Goal: Information Seeking & Learning: Compare options

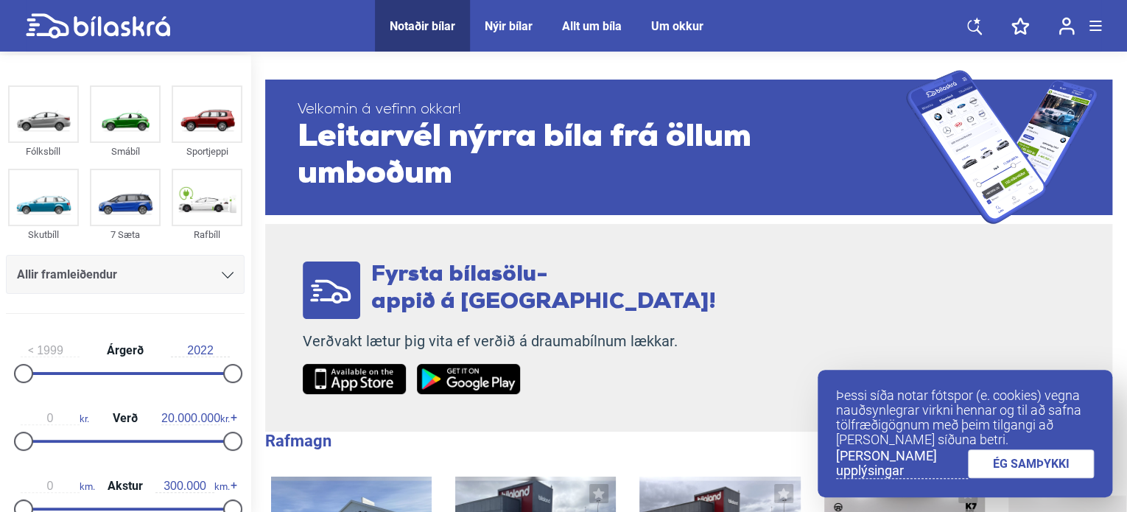
click at [976, 22] on icon at bounding box center [976, 20] width 7 height 7
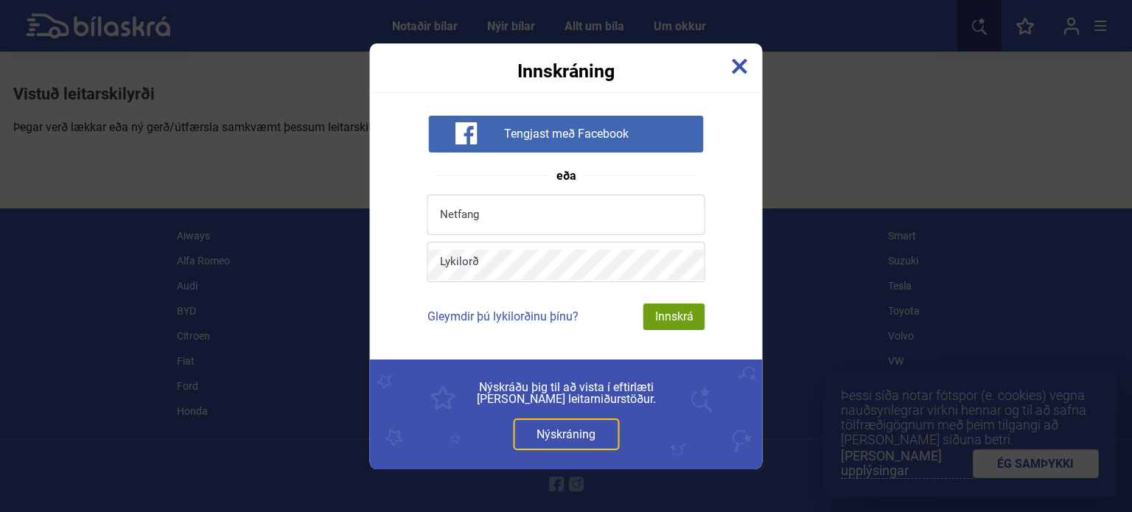
click at [746, 73] on img at bounding box center [740, 66] width 16 height 16
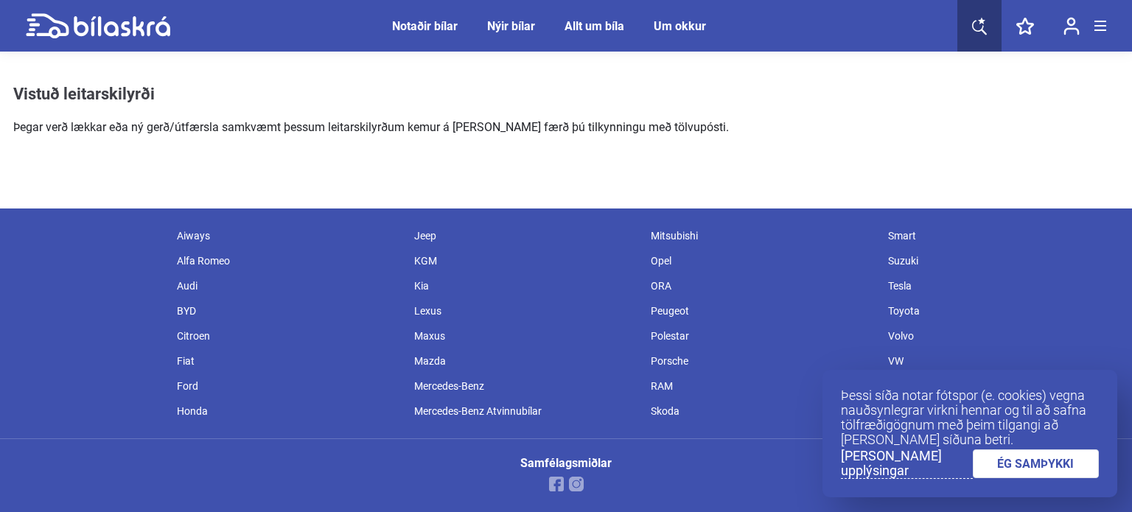
click at [456, 25] on div "Notaðir bílar" at bounding box center [425, 26] width 66 height 14
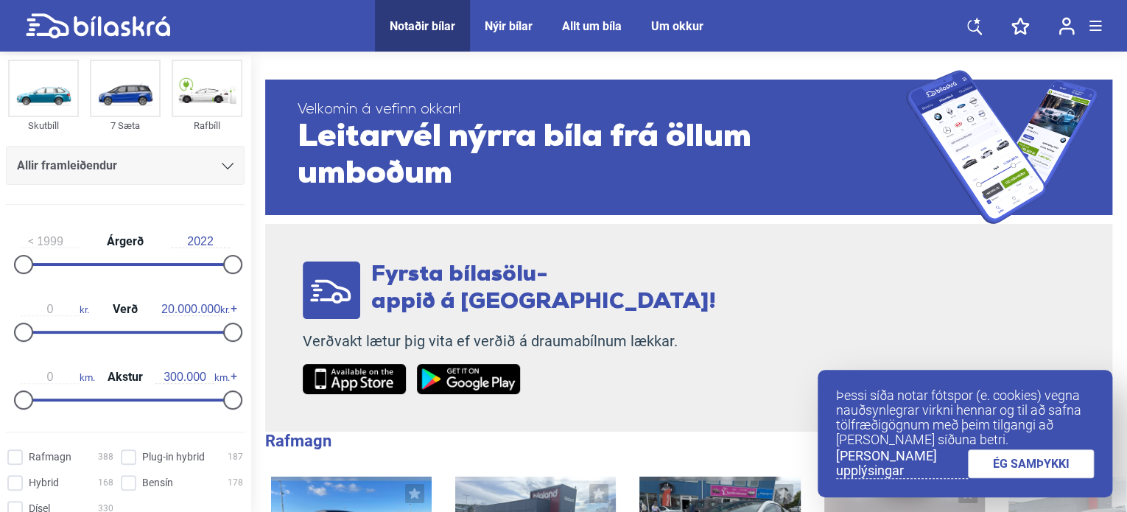
scroll to position [115, 0]
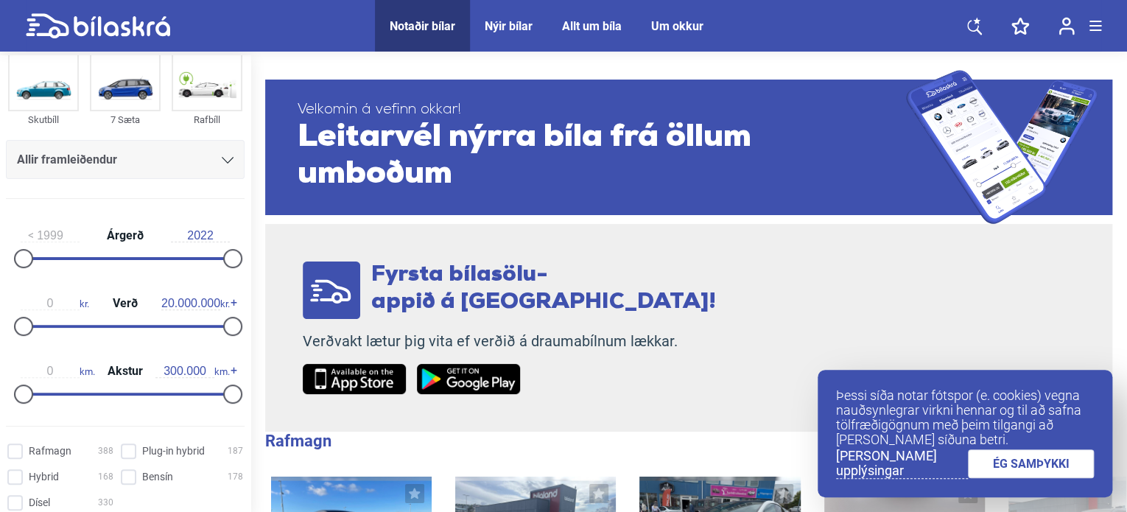
click at [136, 167] on div "Allir framleiðendur" at bounding box center [125, 160] width 217 height 21
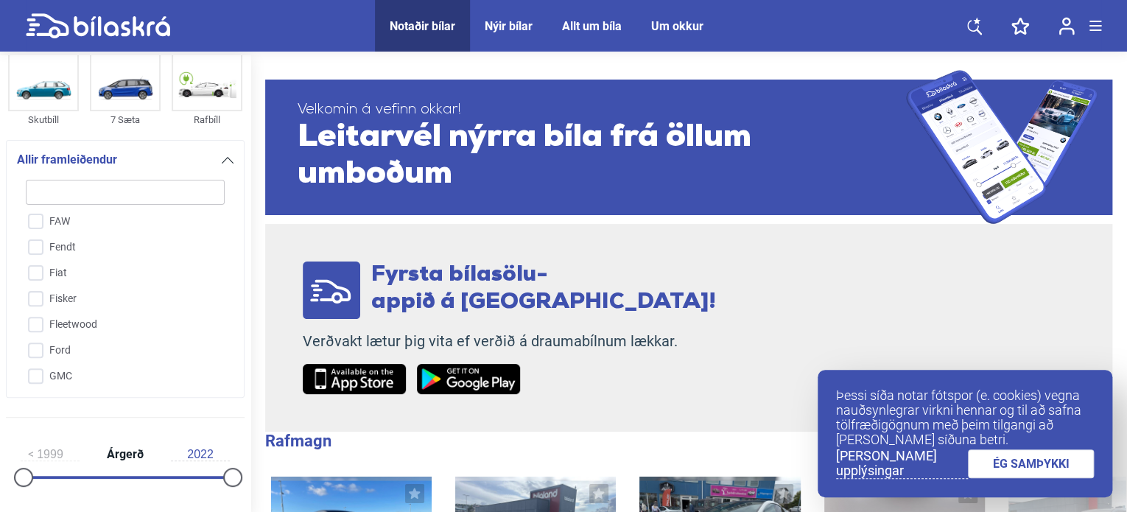
scroll to position [954, 0]
click at [47, 332] on input "Ford" at bounding box center [115, 329] width 200 height 26
checkbox input "true"
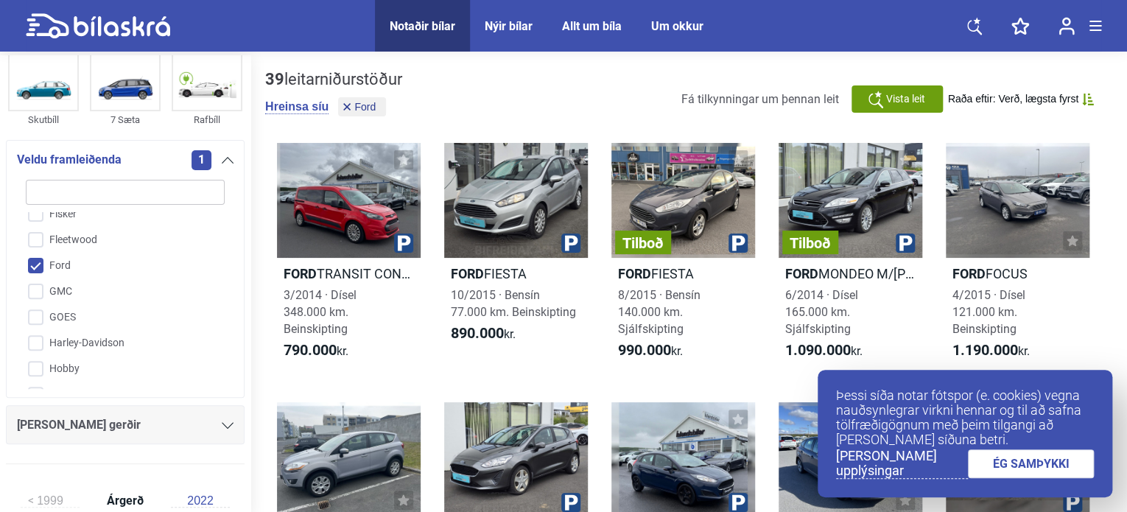
scroll to position [1017, 0]
click at [97, 418] on div "[PERSON_NAME] gerðir" at bounding box center [125, 425] width 217 height 21
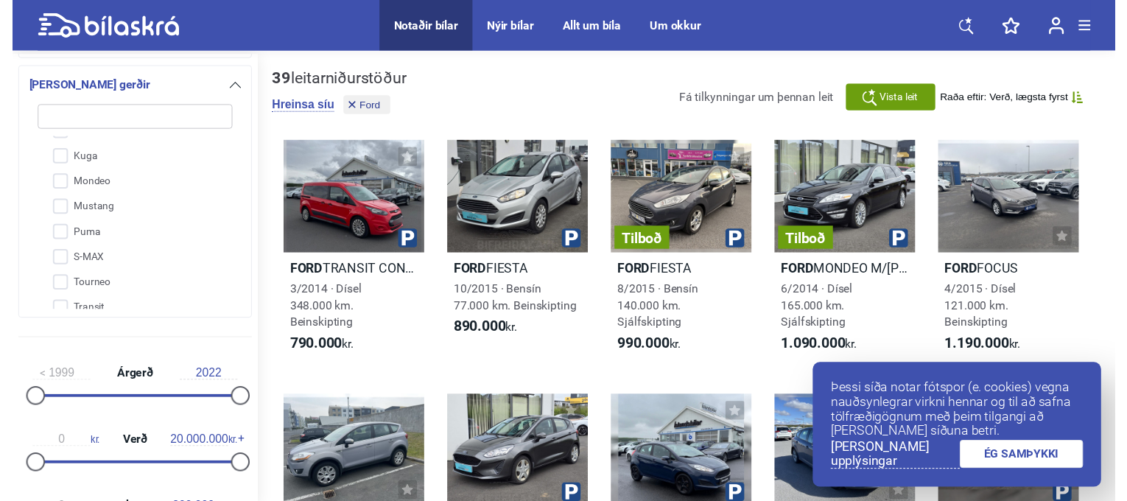
scroll to position [262, 0]
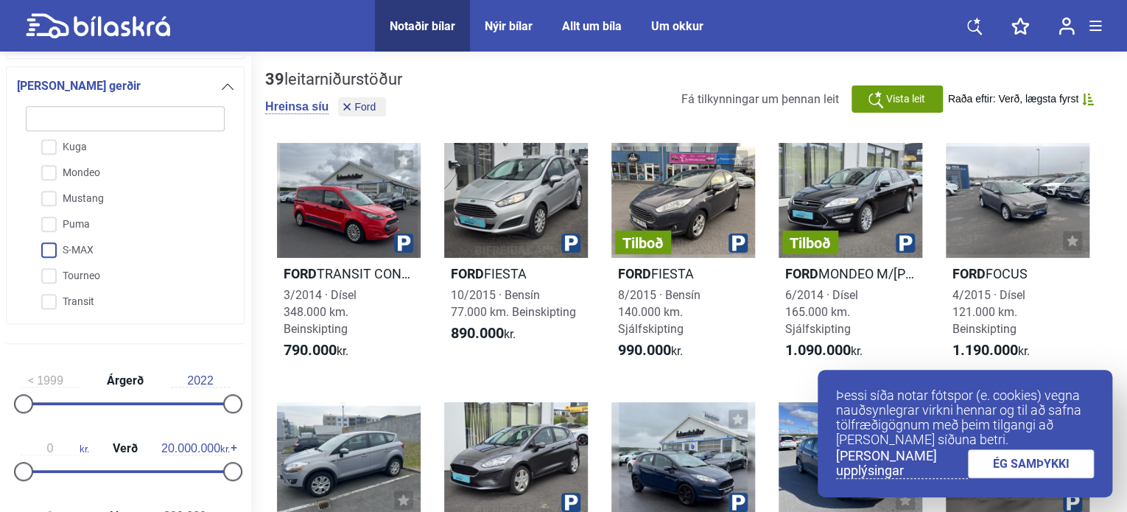
click at [52, 247] on input "S-MAX" at bounding box center [115, 251] width 200 height 26
checkbox input "true"
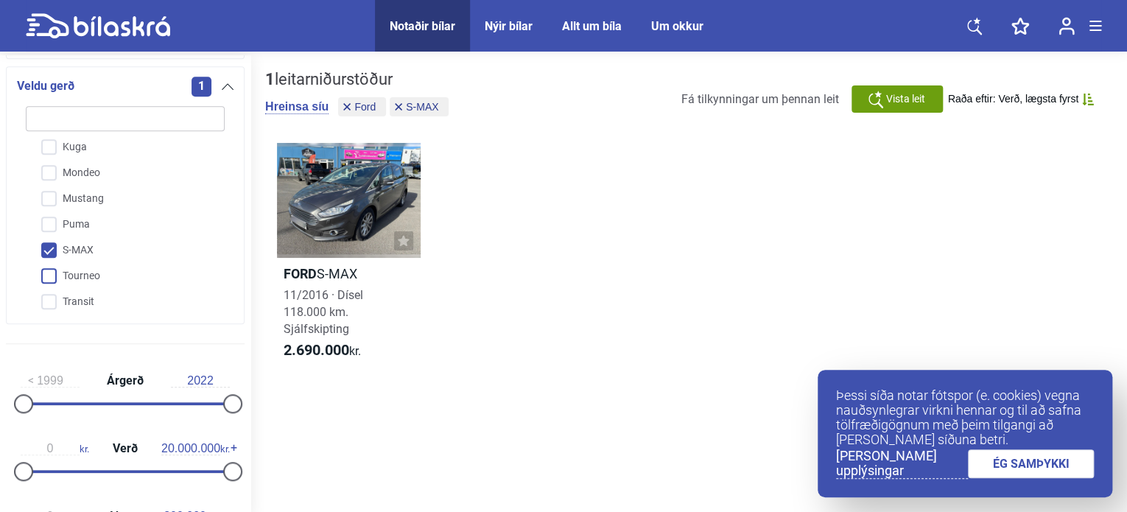
click at [51, 279] on input "Tourneo" at bounding box center [115, 277] width 200 height 26
checkbox input "true"
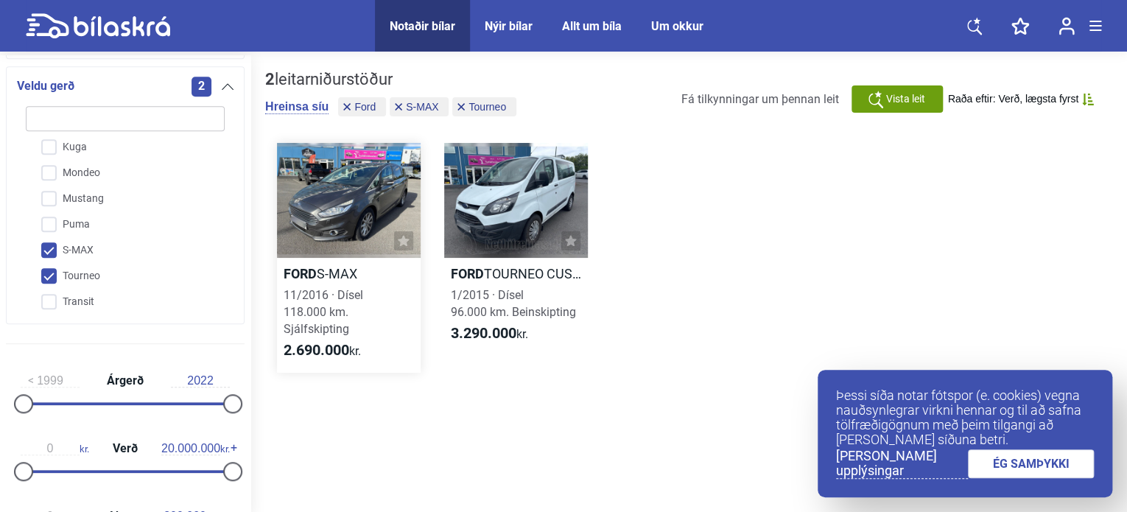
click at [330, 196] on div at bounding box center [349, 200] width 144 height 115
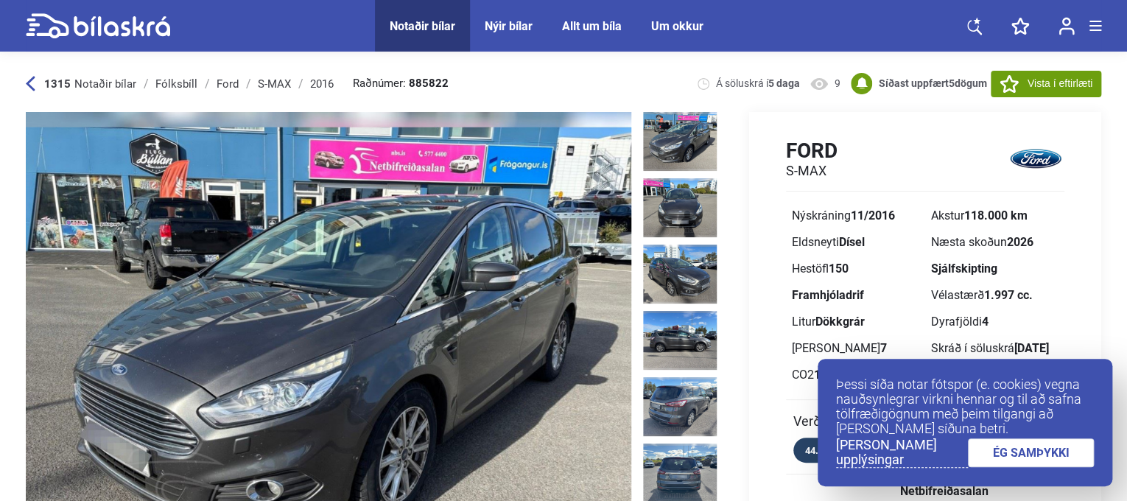
click at [616, 281] on img at bounding box center [329, 354] width 606 height 485
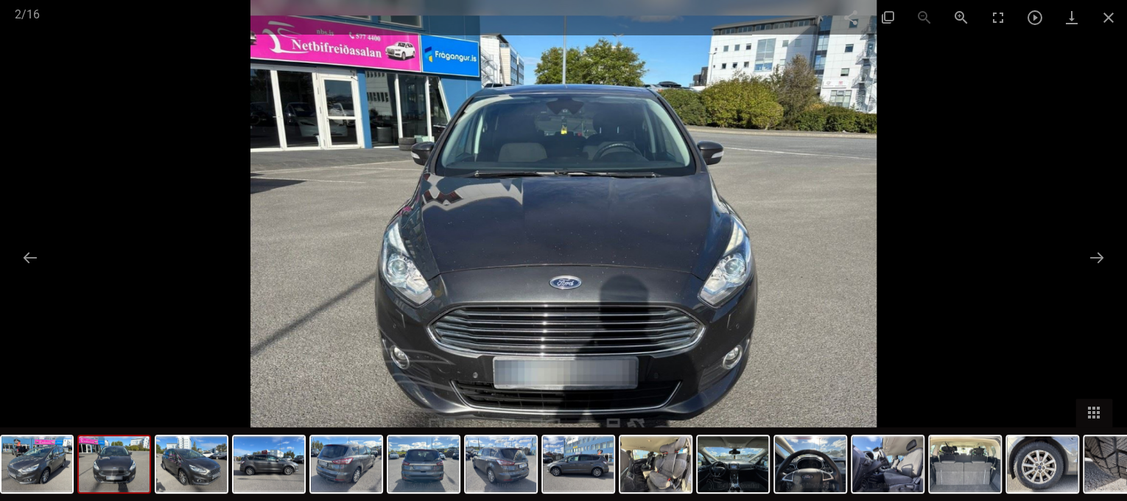
scroll to position [4523, 0]
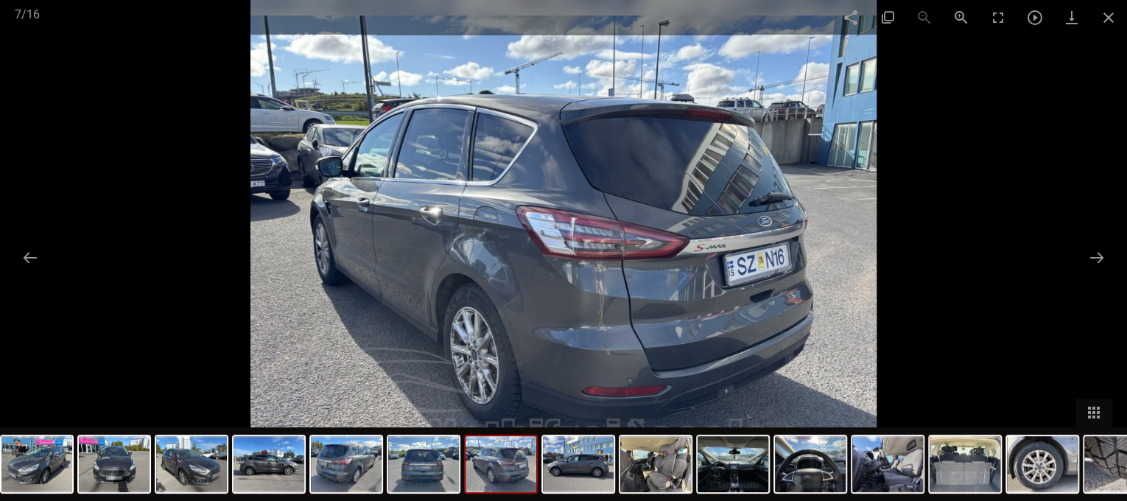
scroll to position [4548, 0]
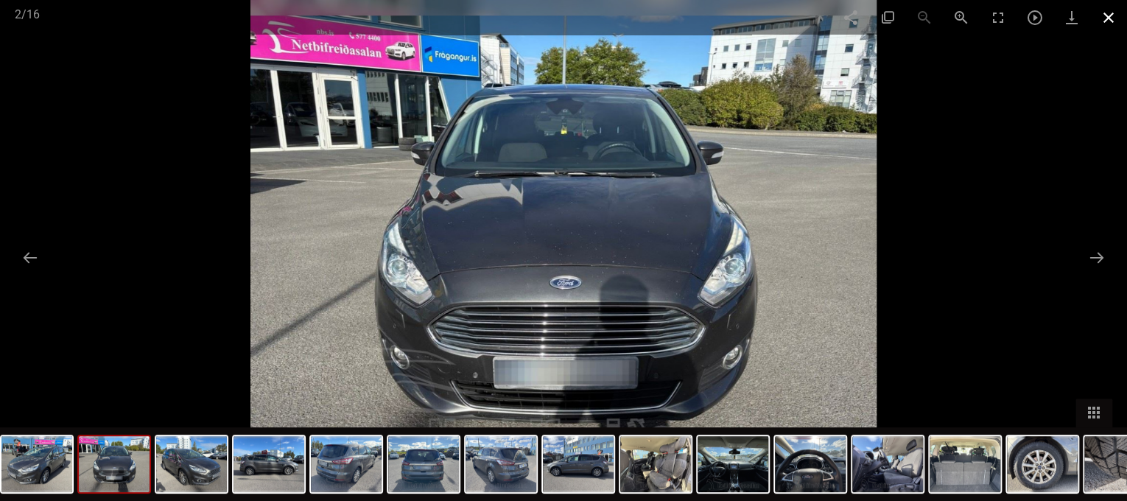
click at [1104, 18] on span at bounding box center [1108, 17] width 37 height 35
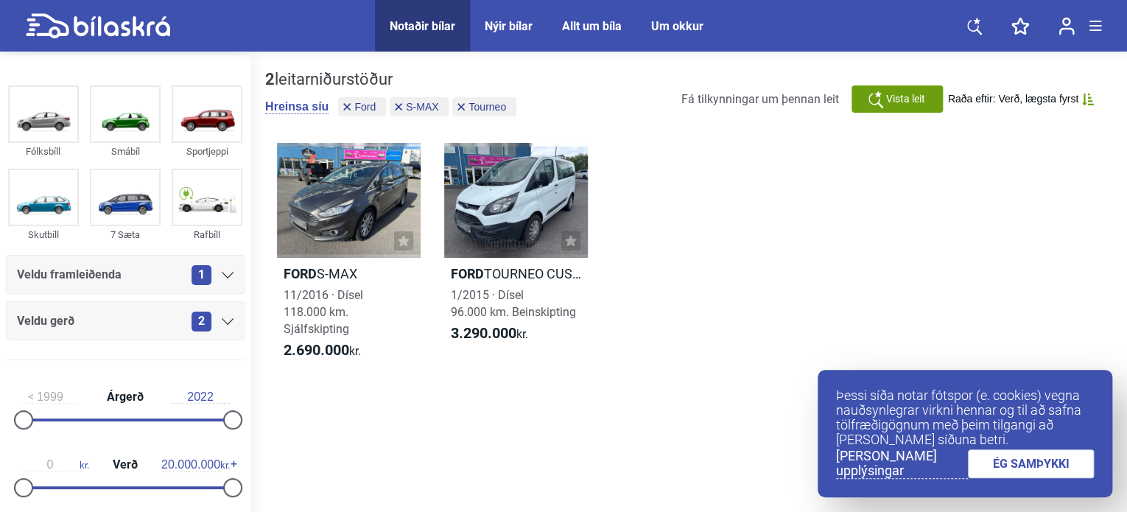
click at [199, 281] on span "1" at bounding box center [202, 275] width 20 height 20
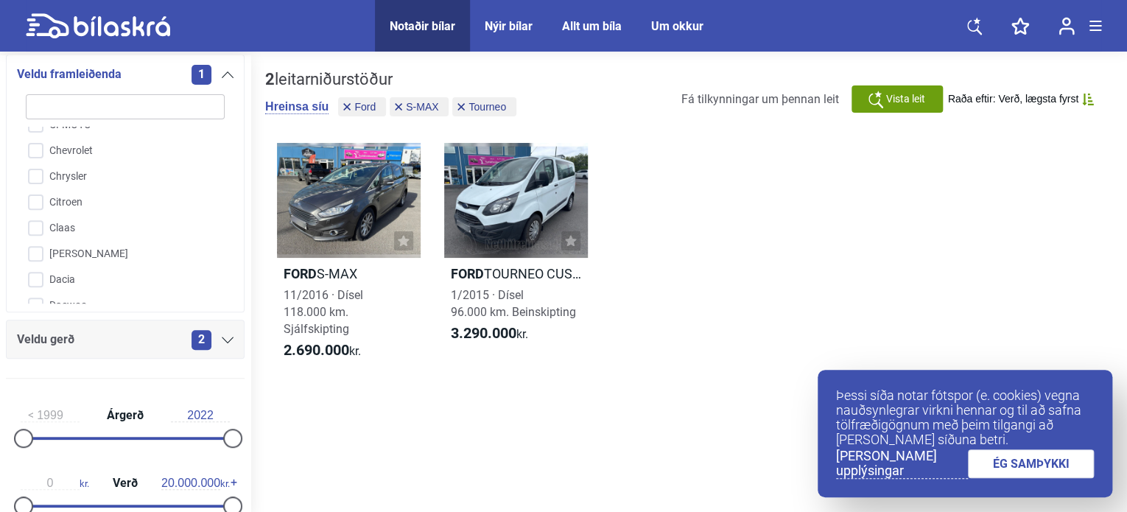
scroll to position [633, 0]
click at [27, 195] on input "Citroen" at bounding box center [115, 204] width 200 height 26
checkbox input "true"
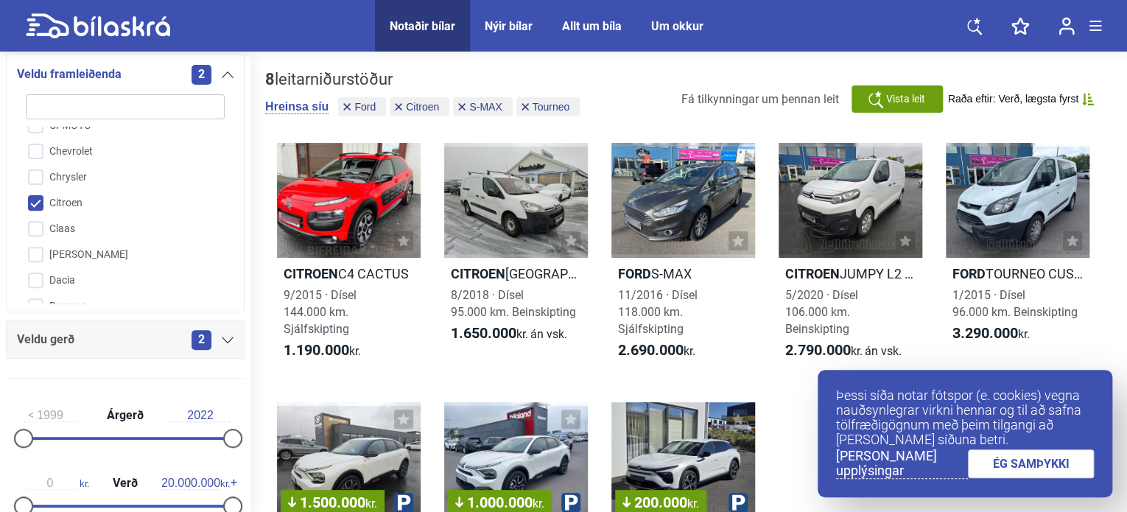
click at [209, 345] on div "2" at bounding box center [213, 340] width 42 height 20
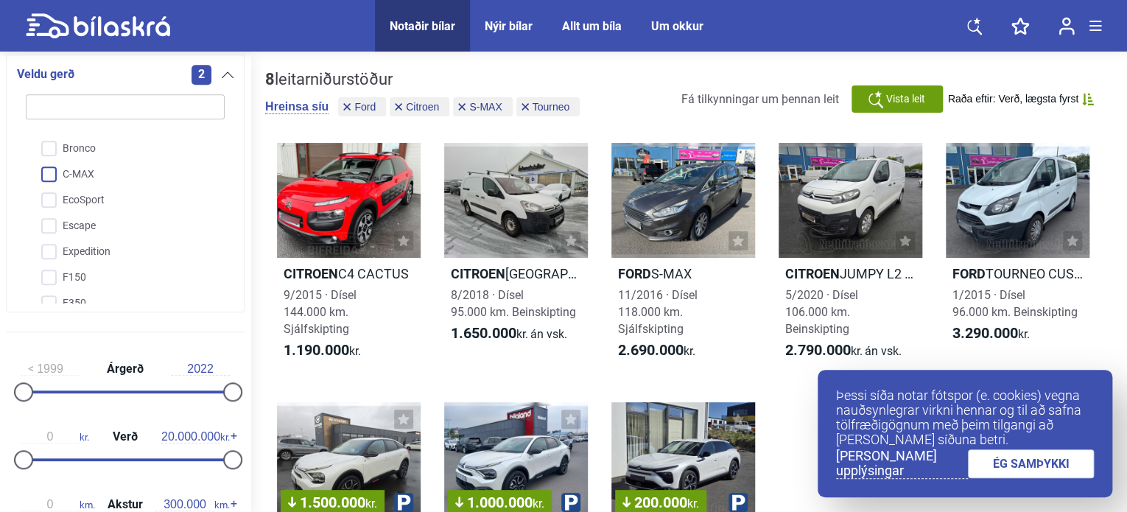
scroll to position [6, 0]
click at [47, 186] on input "C-MAX" at bounding box center [115, 186] width 200 height 26
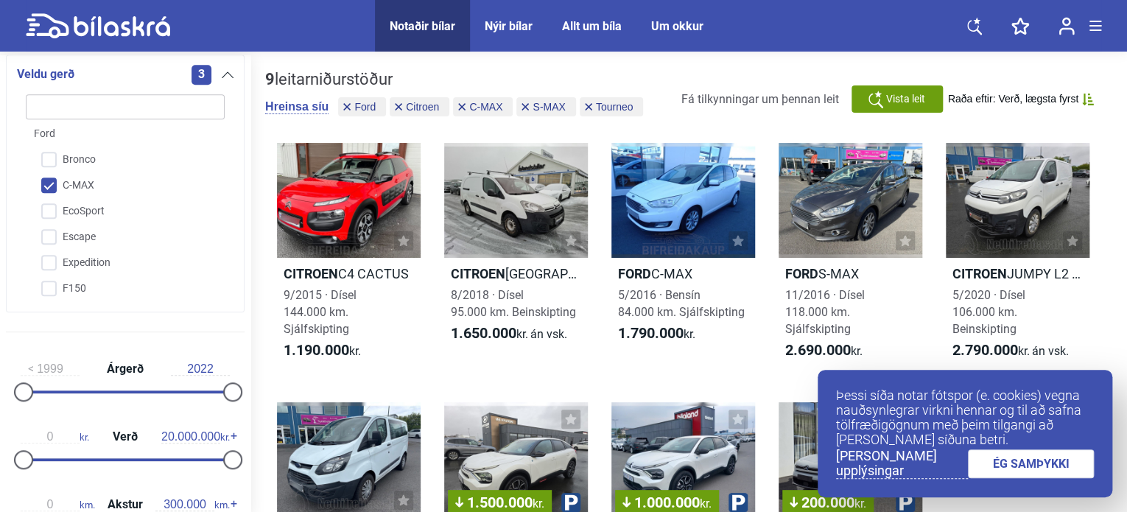
click at [47, 186] on input "C-MAX" at bounding box center [115, 186] width 200 height 26
checkbox input "false"
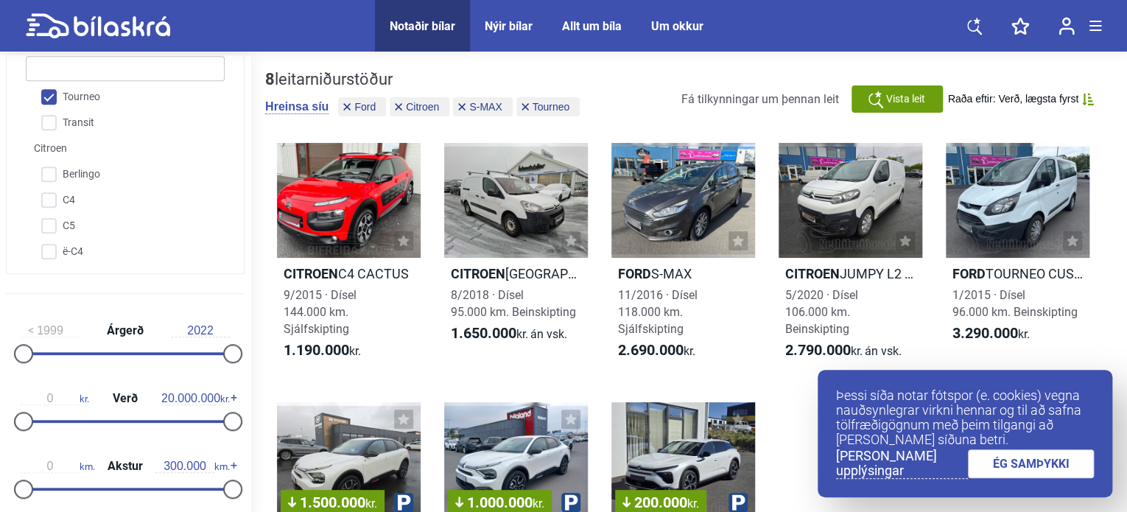
scroll to position [504, 0]
click at [47, 206] on input "C4" at bounding box center [115, 201] width 200 height 26
checkbox input "true"
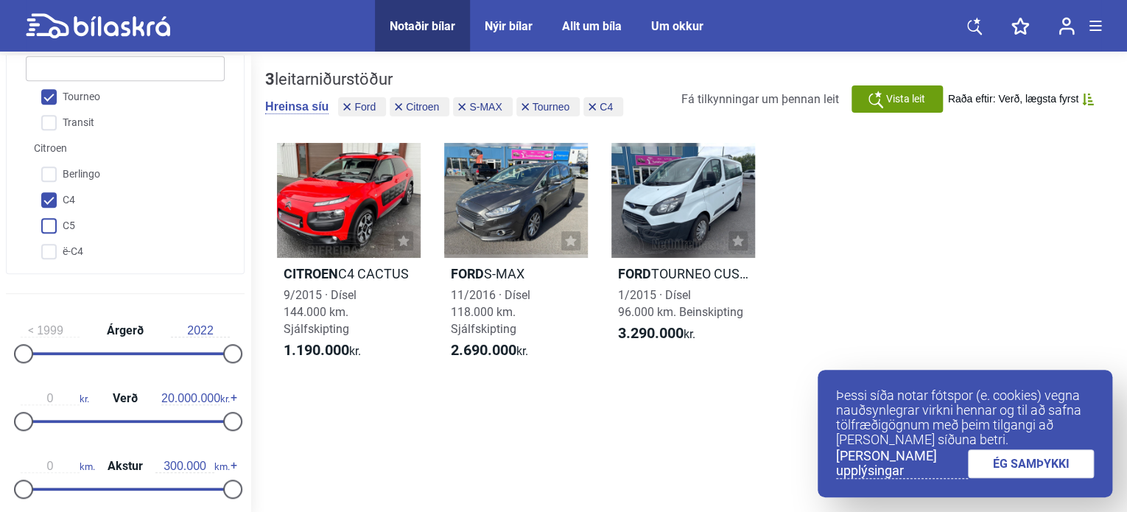
click at [47, 231] on input "C5" at bounding box center [115, 227] width 200 height 26
checkbox input "true"
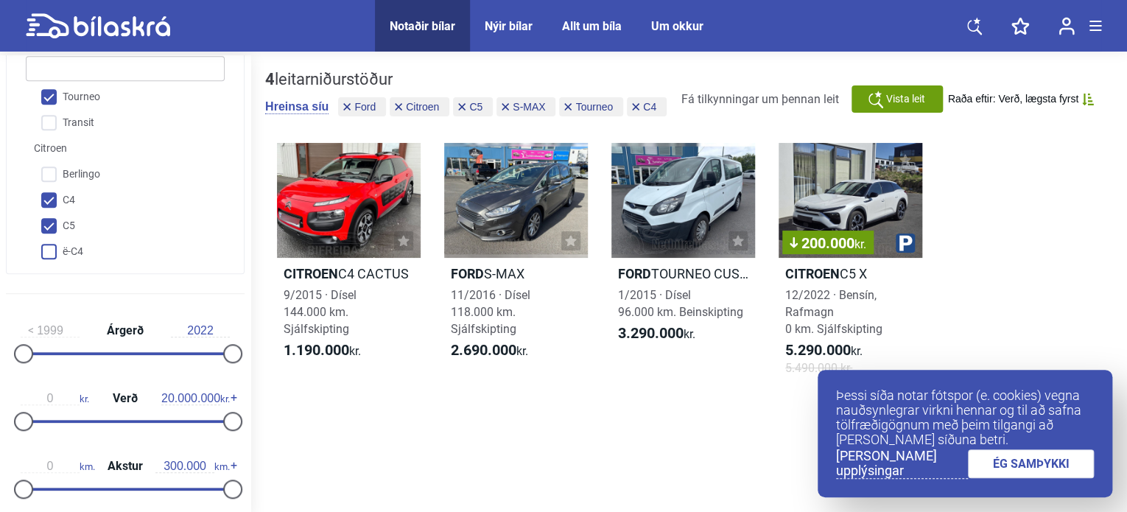
click at [50, 250] on input "ë-C4" at bounding box center [115, 252] width 200 height 26
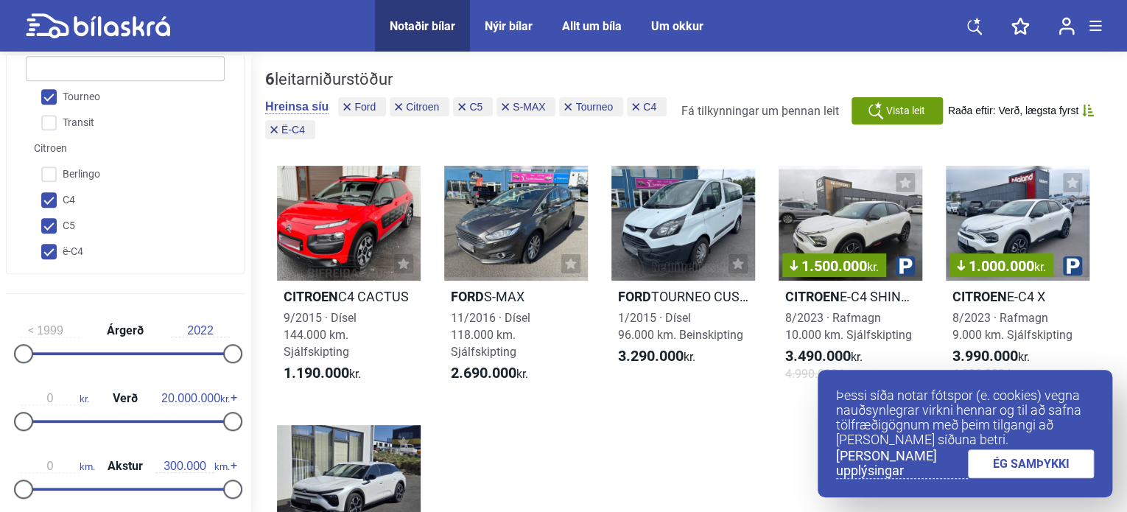
click at [50, 250] on input "ë-C4" at bounding box center [115, 252] width 200 height 26
checkbox input "false"
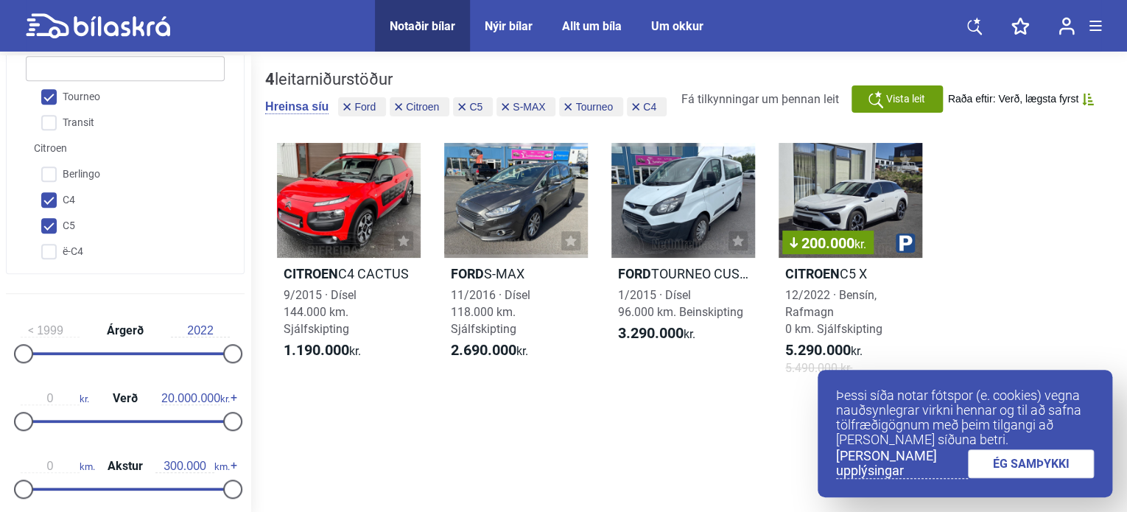
click at [49, 220] on input "C5" at bounding box center [115, 227] width 200 height 26
checkbox input "false"
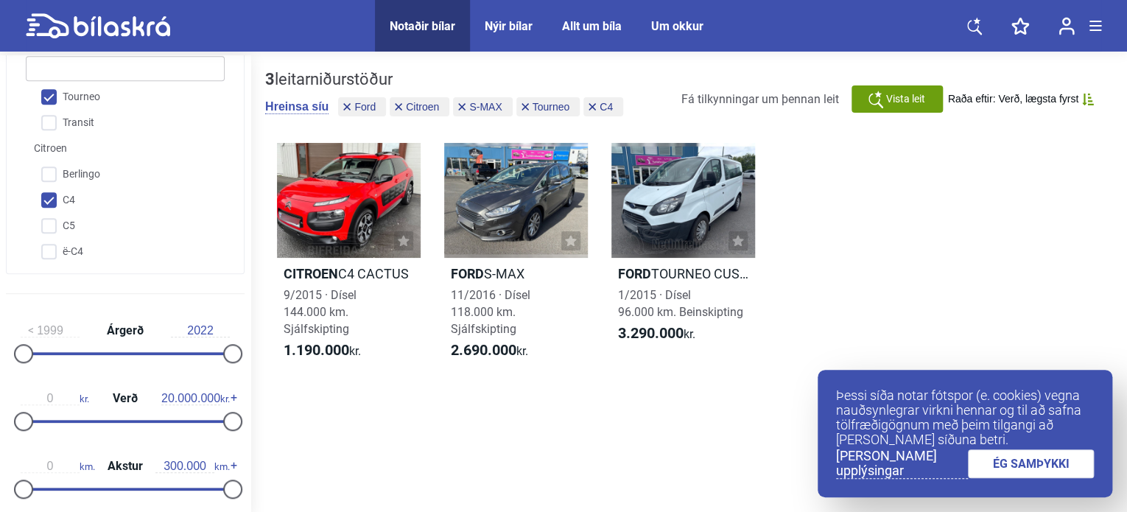
click at [49, 193] on input "C4" at bounding box center [115, 201] width 200 height 26
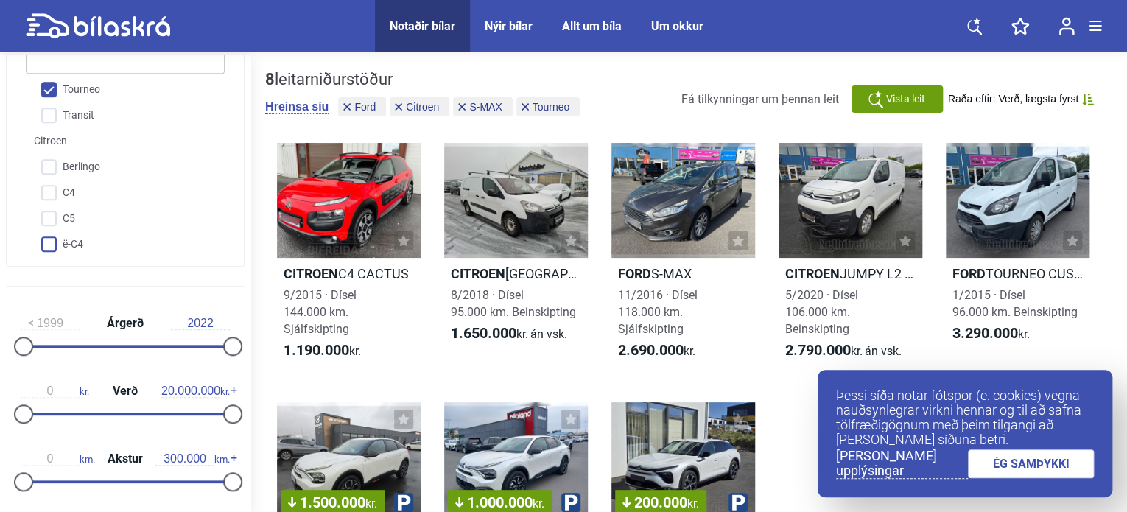
scroll to position [511, 0]
checkbox input "true"
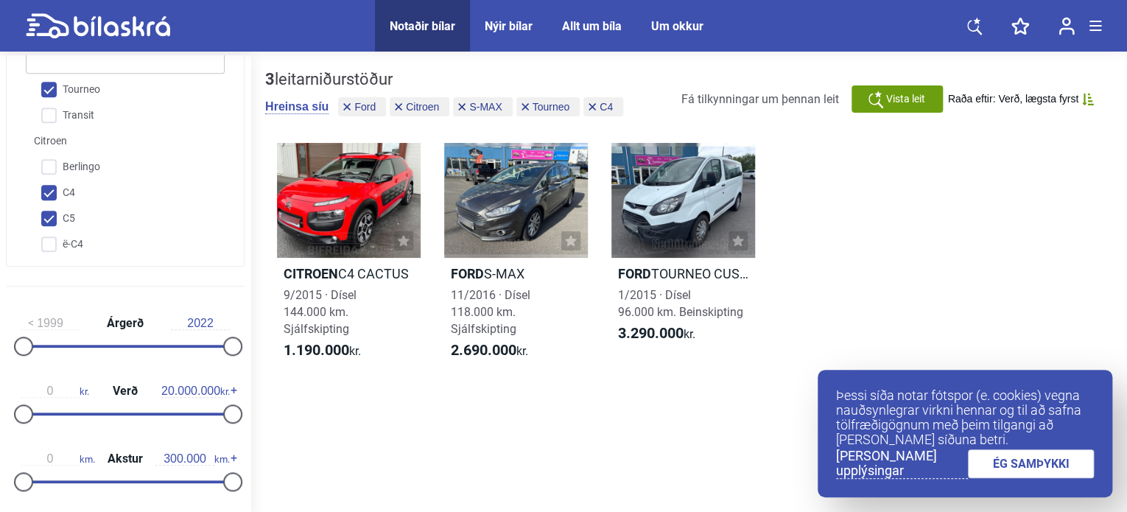
checkbox input "true"
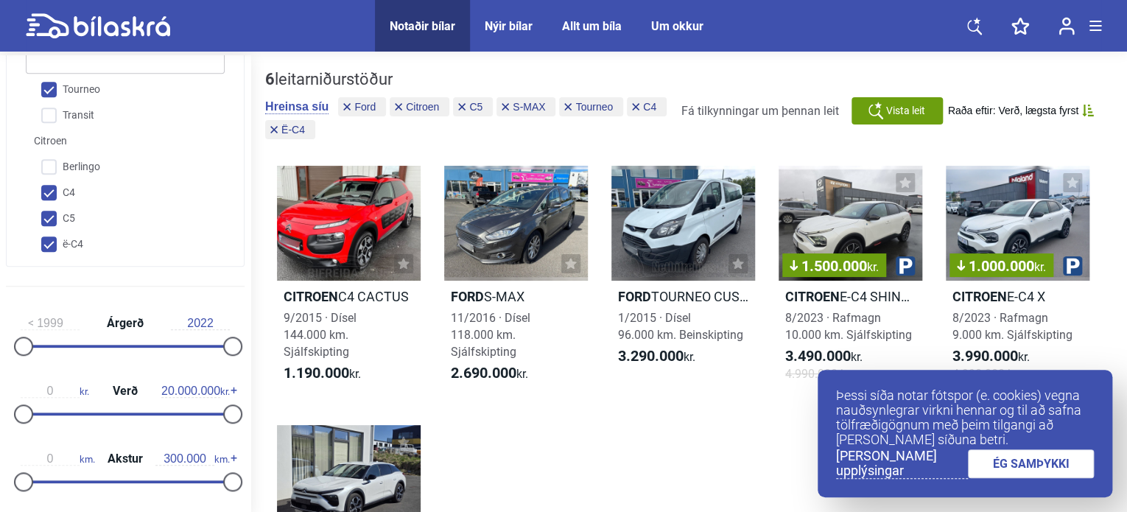
checkbox input "false"
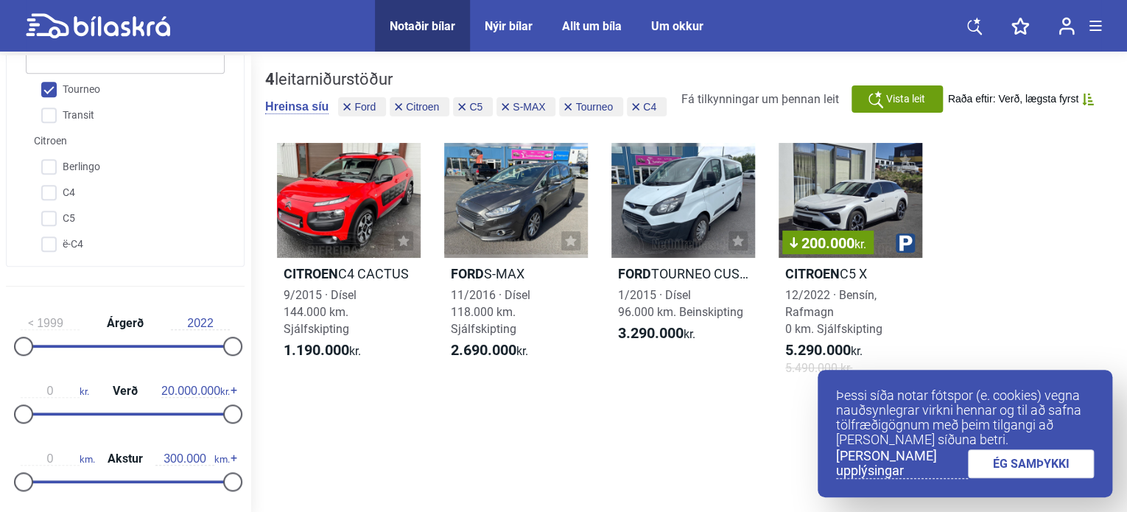
checkbox input "false"
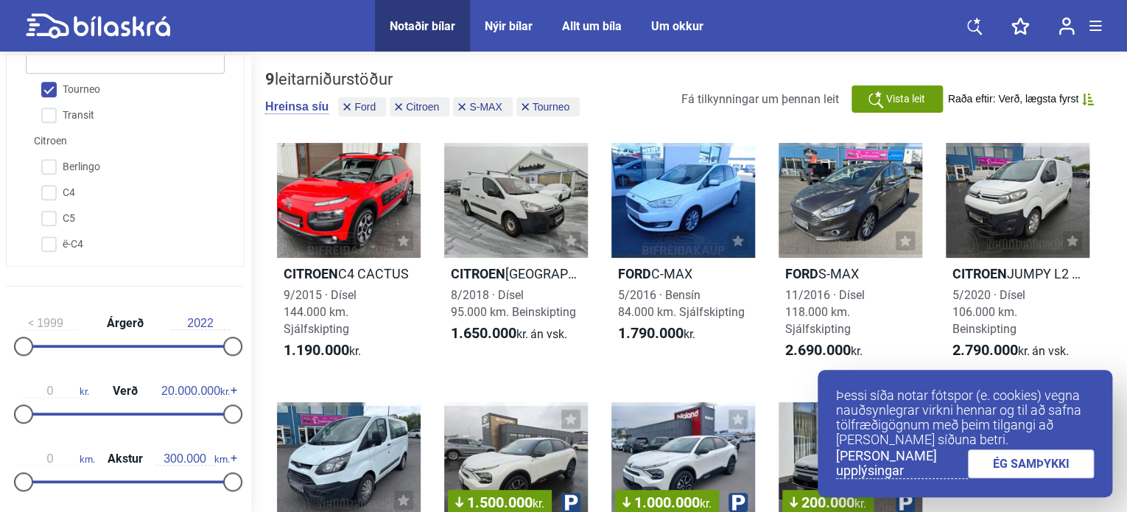
checkbox input "false"
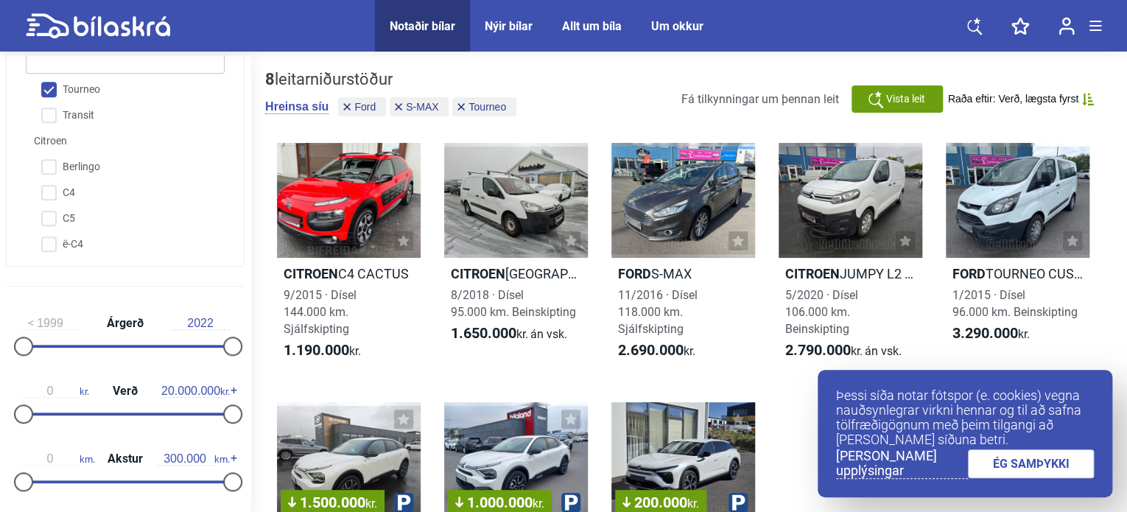
scroll to position [262, 0]
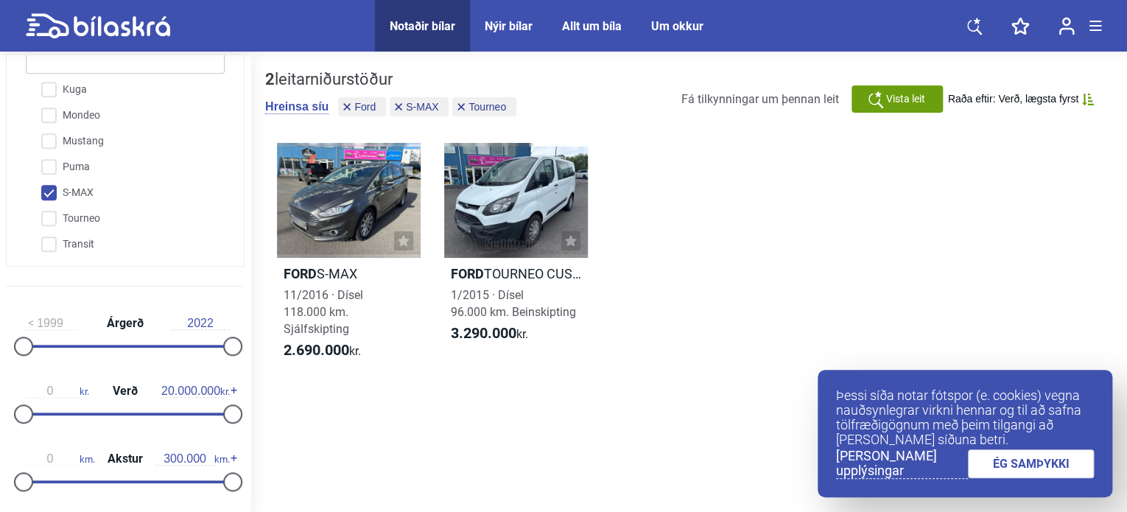
checkbox input "false"
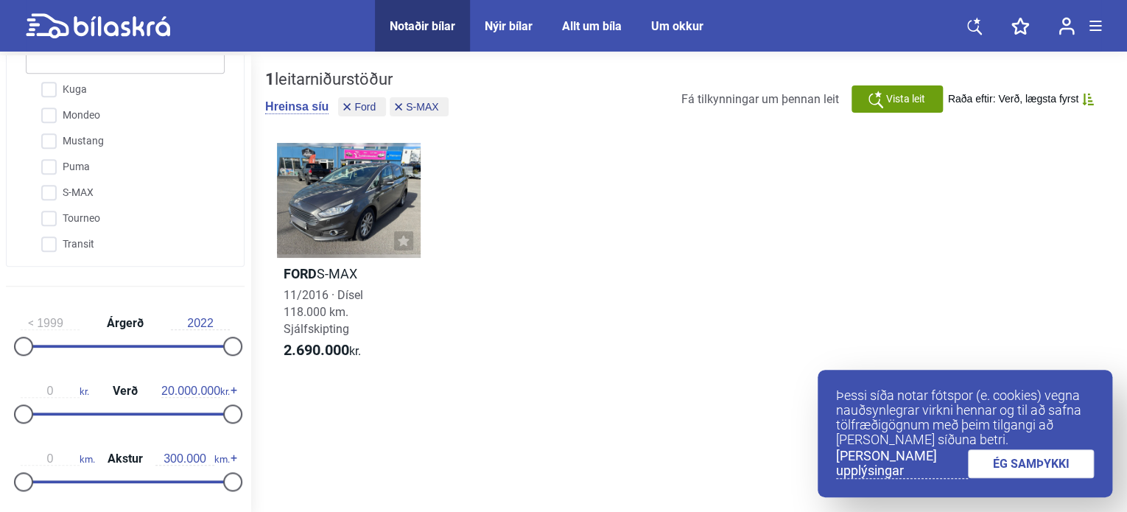
checkbox input "false"
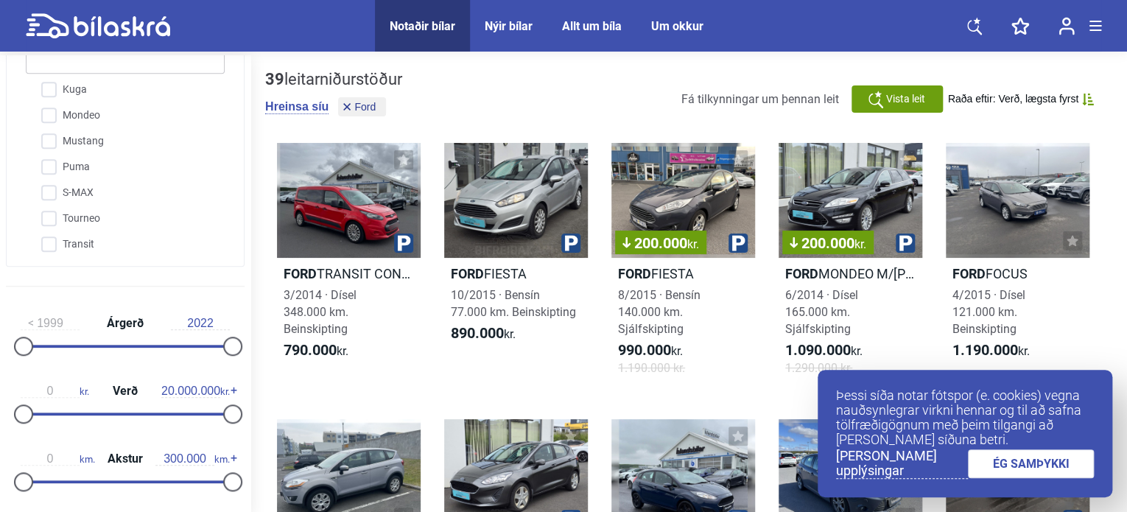
scroll to position [246, 0]
